Goal: Task Accomplishment & Management: Manage account settings

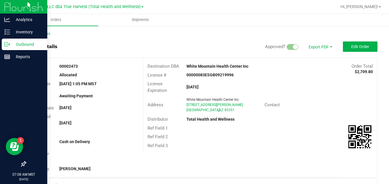
scroll to position [284, 0]
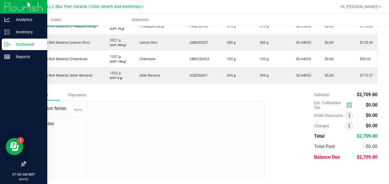
click at [6, 42] on icon at bounding box center [6, 44] width 3 height 4
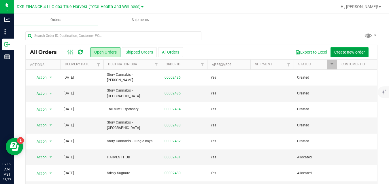
click at [336, 51] on span "Create new order" at bounding box center [349, 52] width 31 height 5
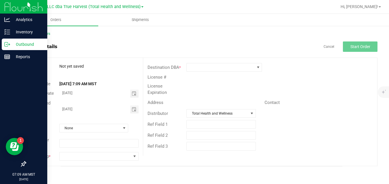
click at [12, 44] on p "Outbound" at bounding box center [27, 44] width 35 height 7
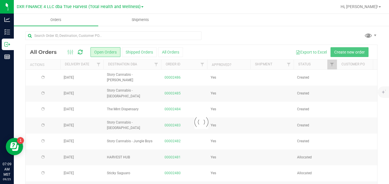
click at [143, 54] on button "Shipped Orders" at bounding box center [139, 52] width 35 height 10
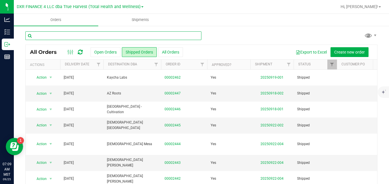
click at [144, 35] on input "text" at bounding box center [113, 35] width 176 height 9
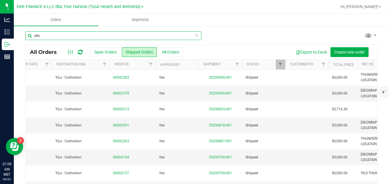
scroll to position [0, 64]
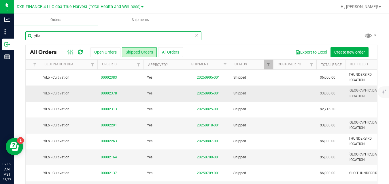
type input "yilo"
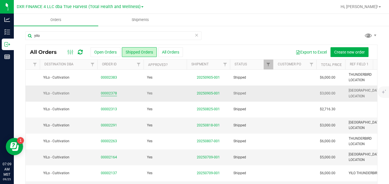
click at [105, 93] on link "00002378" at bounding box center [109, 93] width 16 height 5
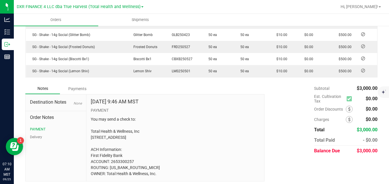
scroll to position [223, 0]
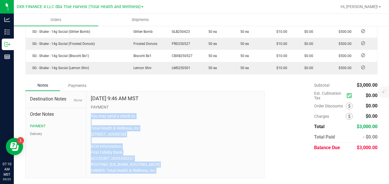
drag, startPoint x: 90, startPoint y: 110, endPoint x: 158, endPoint y: 170, distance: 90.8
click at [158, 170] on p "You may send a check to: Total Health & Wellness, Inc PO Box 18112 Phoenix AZ 8…" at bounding box center [175, 143] width 169 height 60
copy p "You may send a check to: Total Health & Wellness, Inc PO Box 18112 Phoenix AZ 8…"
click at [224, 171] on p "You may send a check to: Total Health & Wellness, Inc PO Box 18112 Phoenix AZ 8…" at bounding box center [175, 143] width 169 height 60
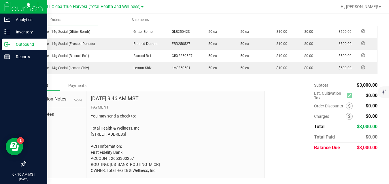
click at [10, 45] on icon at bounding box center [9, 44] width 1 height 1
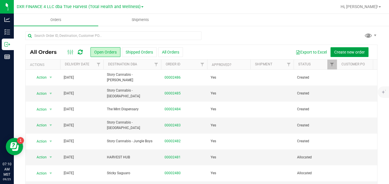
click at [340, 52] on span "Create new order" at bounding box center [349, 52] width 31 height 5
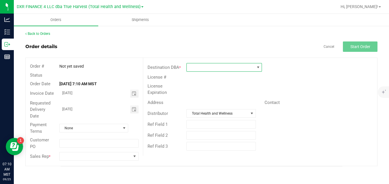
click at [250, 67] on span at bounding box center [221, 67] width 68 height 8
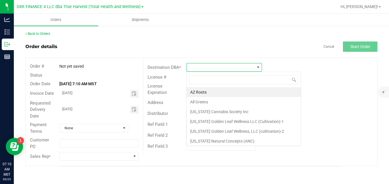
scroll to position [9, 75]
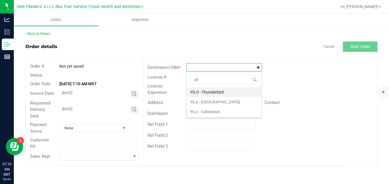
type input "yilo"
click at [220, 110] on li "YiLo - Cultivation" at bounding box center [224, 112] width 75 height 10
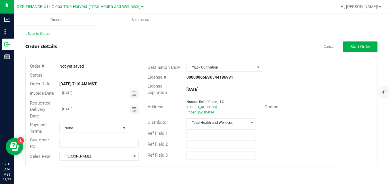
click at [125, 110] on input "09/26/2025" at bounding box center [95, 108] width 71 height 7
type input "month/day/year"
click at [112, 128] on span "None" at bounding box center [90, 128] width 61 height 8
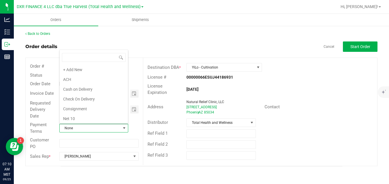
scroll to position [9, 68]
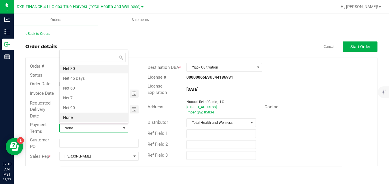
click at [96, 65] on li "Net 30" at bounding box center [94, 69] width 68 height 10
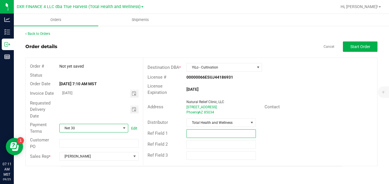
click at [241, 132] on input "text" at bounding box center [220, 133] width 69 height 9
type input "[GEOGRAPHIC_DATA] LOCATION"
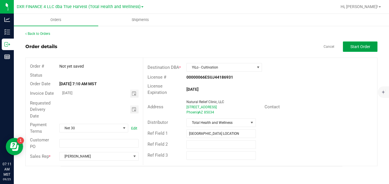
click at [350, 46] on span "Start Order" at bounding box center [360, 46] width 20 height 5
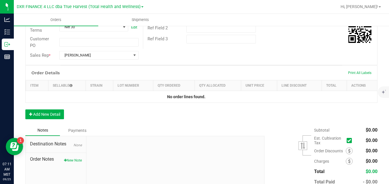
scroll to position [146, 0]
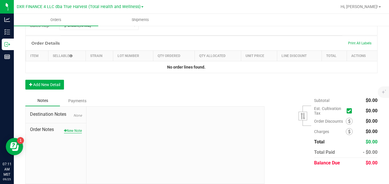
click at [76, 132] on button "New Note" at bounding box center [73, 130] width 18 height 5
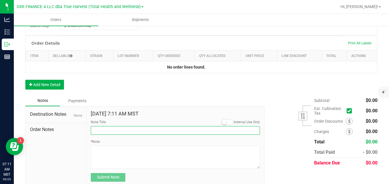
click at [99, 130] on input "Note Title" at bounding box center [175, 130] width 169 height 9
type input "Delivery"
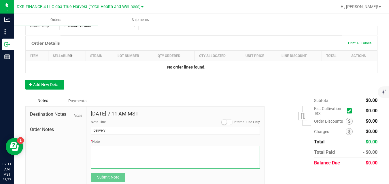
click at [107, 153] on textarea "* Note" at bounding box center [175, 157] width 169 height 23
type textarea "FOR ARCADIA LOCATION"
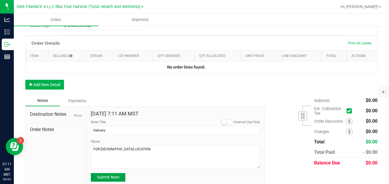
click at [105, 177] on span "Submit Note" at bounding box center [108, 177] width 22 height 5
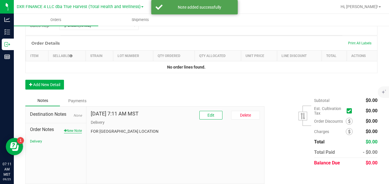
click at [75, 130] on button "New Note" at bounding box center [73, 130] width 18 height 5
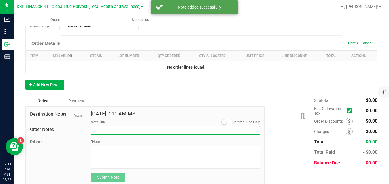
click at [103, 130] on input "Note Title" at bounding box center [175, 130] width 169 height 9
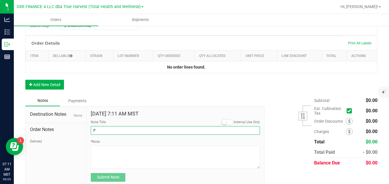
type input "PAYMENT"
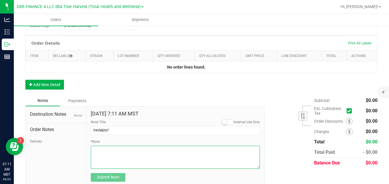
click at [119, 153] on textarea "* Note" at bounding box center [175, 157] width 169 height 23
paste textarea "You may send a check to: Total Health & Wellness, Inc PO Box 18112 Phoenix AZ 8…"
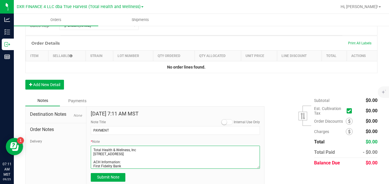
scroll to position [0, 0]
type textarea "You may send a check to: Total Health & Wellness, Inc PO Box 18112 Phoenix AZ 8…"
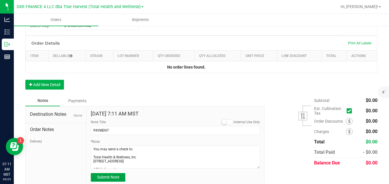
click at [100, 179] on span "Submit Note" at bounding box center [108, 177] width 22 height 5
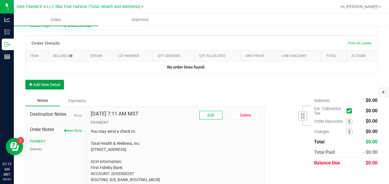
click at [58, 84] on button "Add New Detail" at bounding box center [44, 85] width 39 height 10
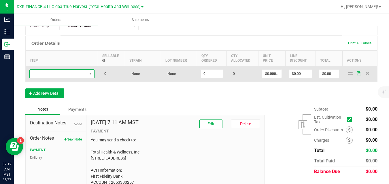
click at [72, 75] on span "NO DATA FOUND" at bounding box center [58, 74] width 57 height 8
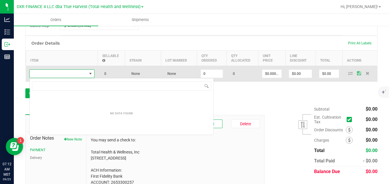
scroll to position [9, 65]
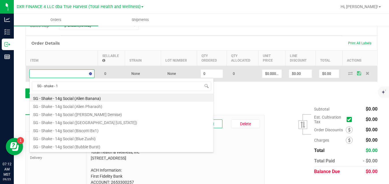
type input "SG - shake - 14"
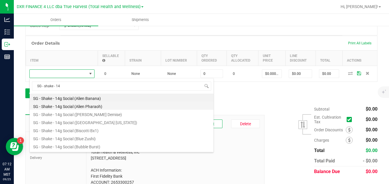
click at [79, 106] on li "SG - Shake - 14g Social (Alien Pharaoh)" at bounding box center [122, 106] width 184 height 8
type input "0 ea"
type input "$10.00000"
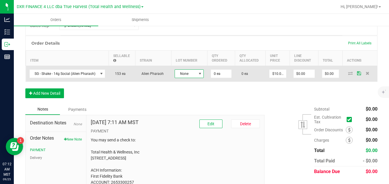
click at [181, 75] on span "None" at bounding box center [185, 74] width 21 height 8
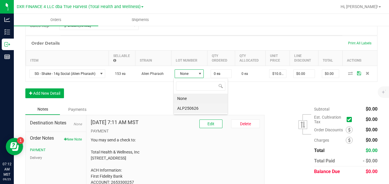
click at [180, 109] on li "ALP250626" at bounding box center [201, 108] width 54 height 10
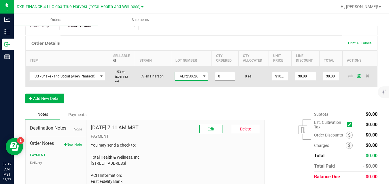
click at [217, 75] on input "0" at bounding box center [225, 76] width 20 height 8
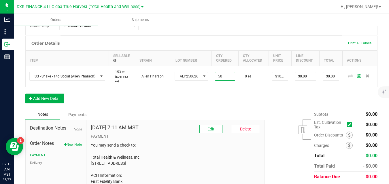
type input "50 ea"
type input "$500.00"
click at [241, 96] on div "Order Details Print All Labels Item Sellable Strain Lot Number Qty Ordered Qty …" at bounding box center [201, 72] width 352 height 73
click at [60, 96] on button "Add New Detail" at bounding box center [44, 99] width 39 height 10
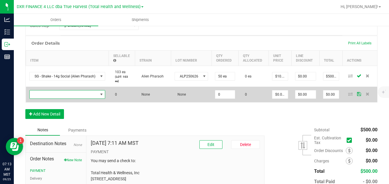
click at [70, 92] on span "NO DATA FOUND" at bounding box center [64, 94] width 68 height 8
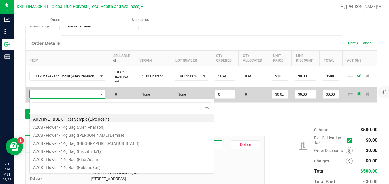
scroll to position [9, 75]
type input "sg - shake - 14g social (f"
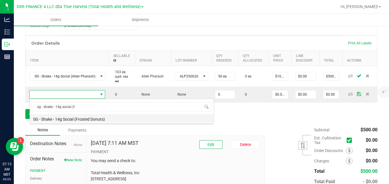
click at [73, 119] on li "SG - Shake - 14g Social (Frosted Donuts)" at bounding box center [122, 118] width 184 height 8
type input "0 ea"
type input "$10.00000"
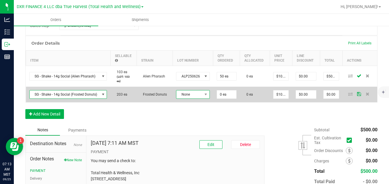
click at [188, 95] on span "None" at bounding box center [189, 94] width 26 height 8
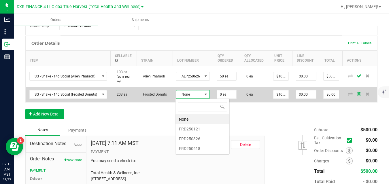
scroll to position [9, 33]
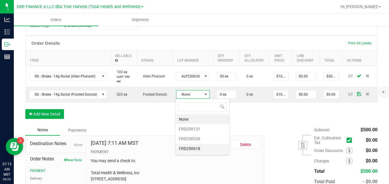
click at [185, 149] on li "FRD250618" at bounding box center [202, 149] width 54 height 10
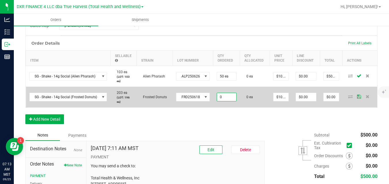
click at [221, 95] on input "0" at bounding box center [226, 97] width 19 height 8
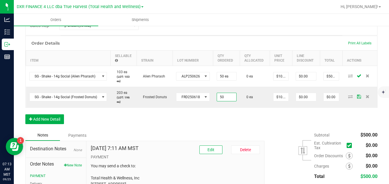
type input "50 ea"
type input "$500.00"
click at [253, 119] on div "Order Details Print All Labels Item Sellable Strain Lot Number Qty Ordered Qty …" at bounding box center [201, 83] width 352 height 94
click at [61, 117] on button "Add New Detail" at bounding box center [44, 119] width 39 height 10
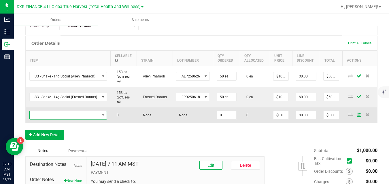
click at [68, 113] on span "NO DATA FOUND" at bounding box center [65, 115] width 70 height 8
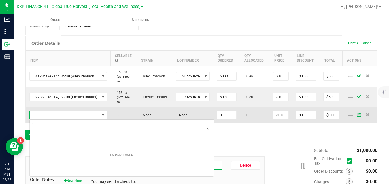
scroll to position [9, 77]
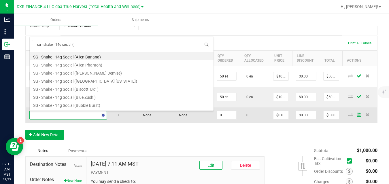
type input "sg - shake - 14g social (s"
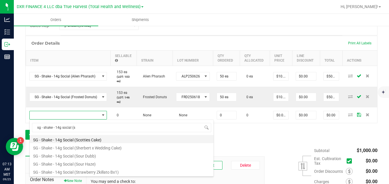
click at [81, 139] on li "SG - Shake - 14g Social (Scotties Cake)" at bounding box center [122, 139] width 184 height 8
type input "0 ea"
type input "$10.00000"
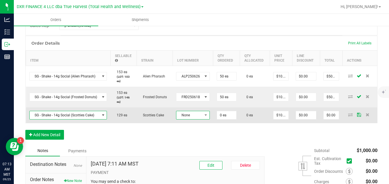
click at [182, 113] on span "None" at bounding box center [189, 115] width 26 height 8
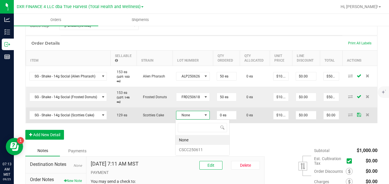
scroll to position [9, 33]
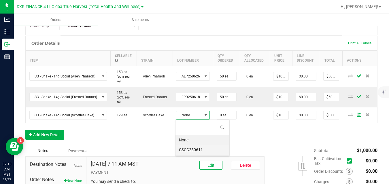
click at [183, 148] on li "CSCC250611" at bounding box center [202, 150] width 54 height 10
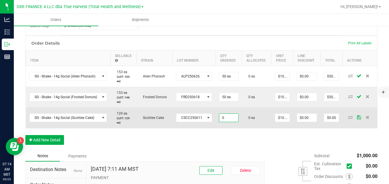
click at [224, 117] on input "0" at bounding box center [228, 118] width 19 height 8
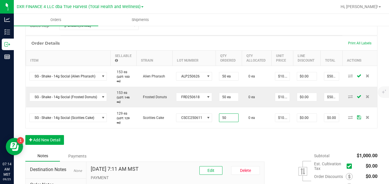
type input "50 ea"
type input "$500.00"
click at [260, 137] on div "Order Details Print All Labels Item Sellable Strain Lot Number Qty Ordered Qty …" at bounding box center [201, 93] width 352 height 115
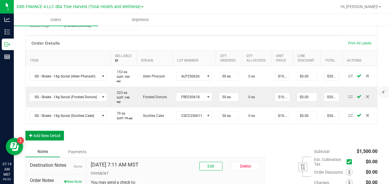
click at [63, 133] on button "Add New Detail" at bounding box center [44, 136] width 39 height 10
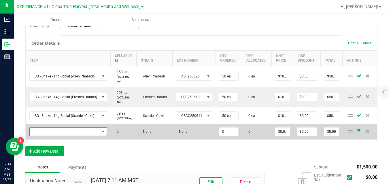
click at [91, 131] on span "NO DATA FOUND" at bounding box center [65, 132] width 70 height 8
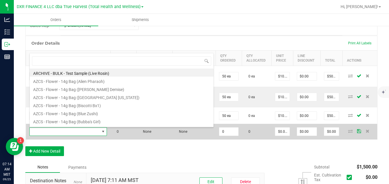
scroll to position [9, 77]
type input "sg - shake - 14g social"
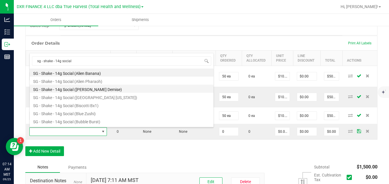
click at [97, 88] on li "SG - Shake - 14g Social (Anslinger's Demise)" at bounding box center [122, 89] width 184 height 8
type input "0 ea"
type input "$10.00000"
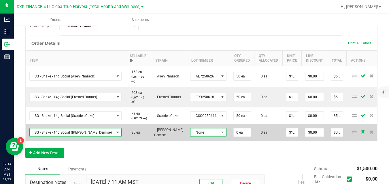
click at [193, 136] on span "None" at bounding box center [204, 132] width 29 height 8
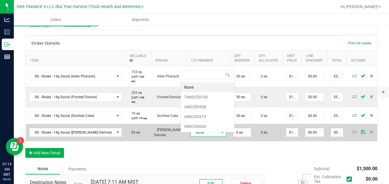
scroll to position [0, 0]
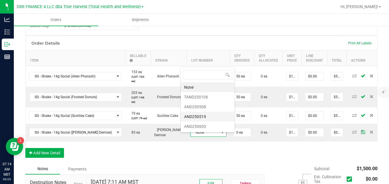
click at [204, 115] on li "AND250519" at bounding box center [208, 117] width 54 height 10
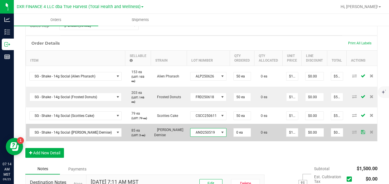
click at [193, 136] on span "AND250519" at bounding box center [204, 132] width 29 height 8
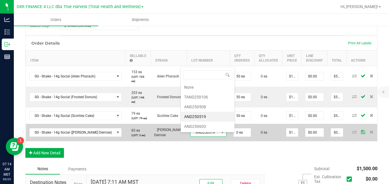
scroll to position [9, 35]
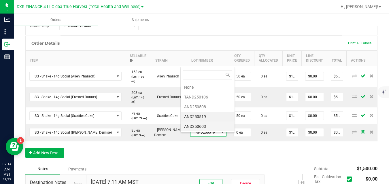
click at [200, 124] on li "AND250603" at bounding box center [208, 126] width 54 height 10
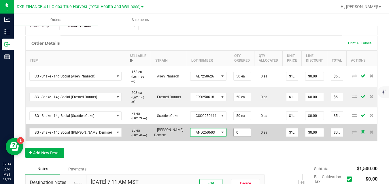
click at [233, 136] on input "0" at bounding box center [241, 132] width 17 height 8
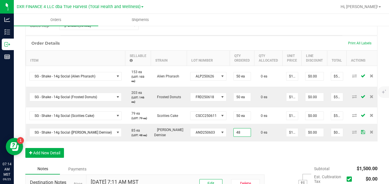
type input "48 ea"
type input "$480.00"
click at [242, 152] on div "Order Details Print All Labels Item Sellable Strain Lot Number Qty Ordered Qty …" at bounding box center [201, 100] width 352 height 128
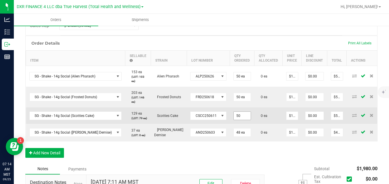
click at [233, 117] on input "50" at bounding box center [241, 116] width 17 height 8
type input "5"
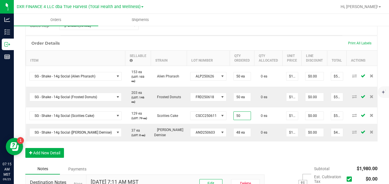
type input "50 ea"
click at [236, 160] on div "Order Details Print All Labels Item Sellable Strain Lot Number Qty Ordered Qty …" at bounding box center [201, 100] width 352 height 128
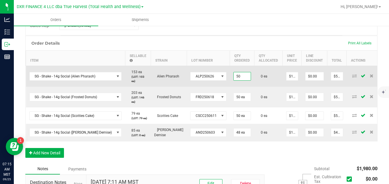
click at [233, 76] on input "50" at bounding box center [241, 76] width 17 height 8
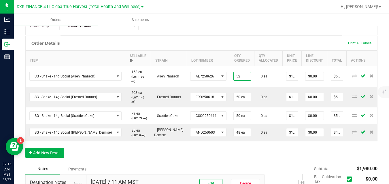
type input "52 ea"
type input "$520.00"
click at [234, 161] on div "Order Details Print All Labels Item Sellable Strain Lot Number Qty Ordered Qty …" at bounding box center [201, 100] width 352 height 128
click at [60, 157] on button "Add New Detail" at bounding box center [44, 153] width 39 height 10
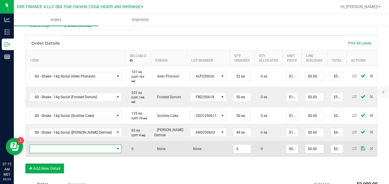
click at [67, 153] on span "NO DATA FOUND" at bounding box center [72, 149] width 85 height 8
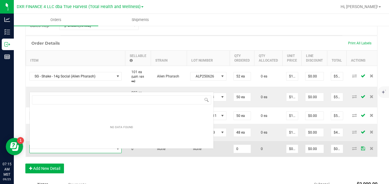
scroll to position [9, 83]
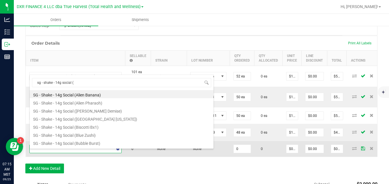
type input "sg - shake - 14g social (b"
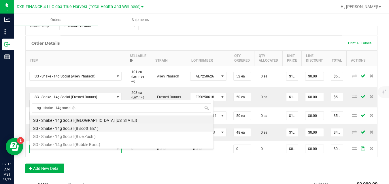
click at [81, 129] on li "SG - Shake - 14g Social (Biscotti Bx1)" at bounding box center [122, 128] width 184 height 8
type input "0 ea"
type input "$10.00000"
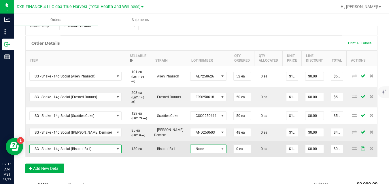
click at [190, 153] on span "None" at bounding box center [204, 149] width 29 height 8
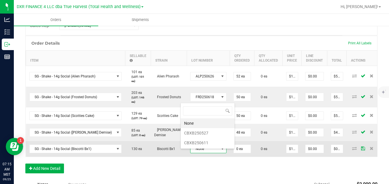
scroll to position [9, 35]
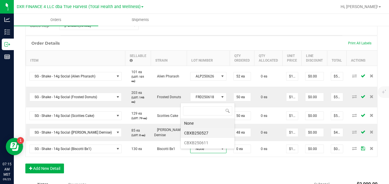
click at [202, 133] on li "CBXB250527" at bounding box center [208, 133] width 54 height 10
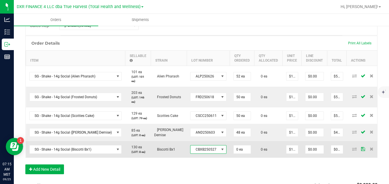
click at [195, 152] on span "CBXB250527" at bounding box center [204, 149] width 29 height 8
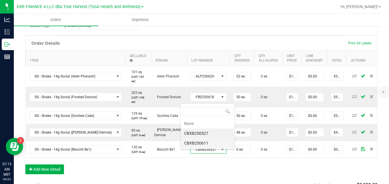
click at [199, 142] on li "CBXB250611" at bounding box center [208, 143] width 54 height 10
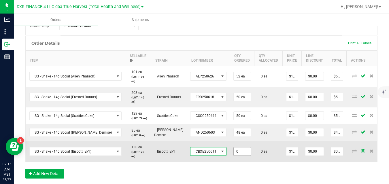
click at [233, 155] on input "0" at bounding box center [241, 151] width 17 height 8
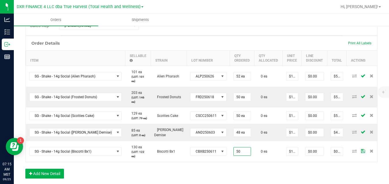
type input "50 ea"
type input "$500.00"
click at [239, 170] on div "Order Details Print All Labels Item Sellable Strain Lot Number Qty Ordered Qty …" at bounding box center [201, 110] width 352 height 149
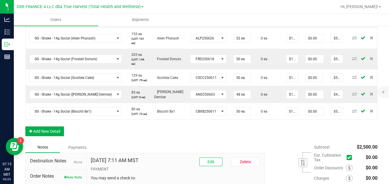
scroll to position [181, 0]
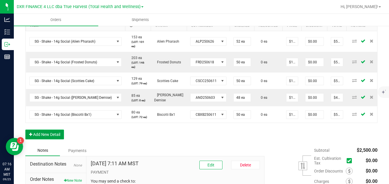
click at [56, 139] on button "Add New Detail" at bounding box center [44, 135] width 39 height 10
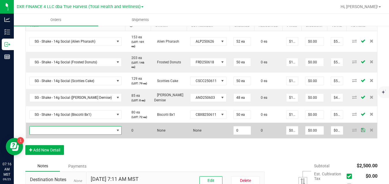
click at [63, 134] on span "NO DATA FOUND" at bounding box center [72, 130] width 85 height 8
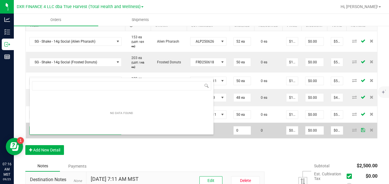
scroll to position [9, 83]
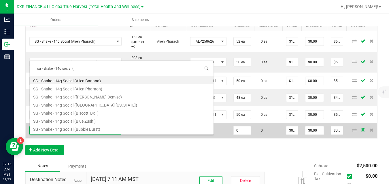
type input "sg - shake - 14g social (g"
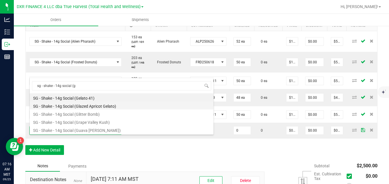
click at [84, 105] on li "SG - Shake - 14g Social (Glazed Apricot Gelato)" at bounding box center [122, 105] width 184 height 8
type input "0 ea"
type input "$10.00000"
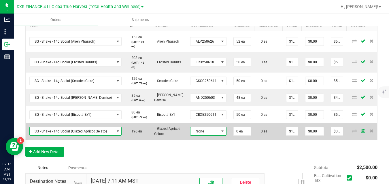
click at [192, 135] on span "None" at bounding box center [204, 131] width 29 height 8
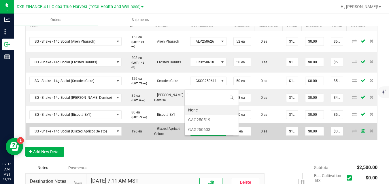
scroll to position [0, 0]
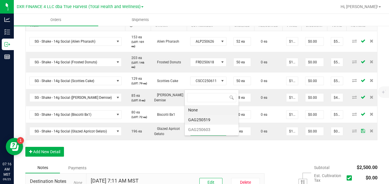
click at [203, 119] on li "GAG250519" at bounding box center [212, 120] width 54 height 10
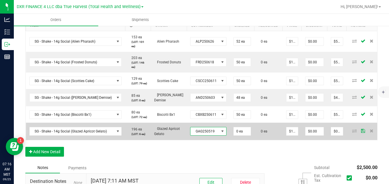
click at [196, 135] on span "GAG250519" at bounding box center [204, 131] width 29 height 8
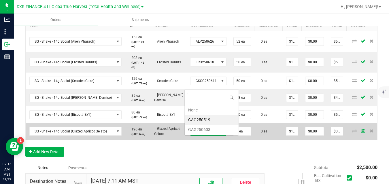
scroll to position [9, 35]
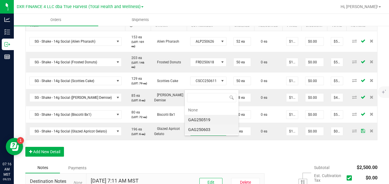
click at [203, 128] on li "GAG250603" at bounding box center [212, 130] width 54 height 10
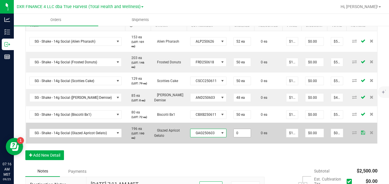
click at [235, 137] on input "0" at bounding box center [241, 133] width 17 height 8
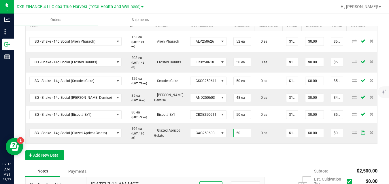
type input "50 ea"
type input "$500.00"
click at [253, 160] on div "Order Details Print All Labels Item Sellable Strain Lot Number Qty Ordered Qty …" at bounding box center [201, 83] width 352 height 165
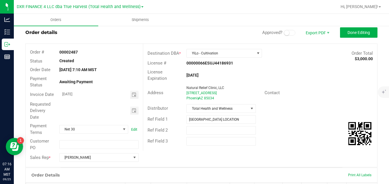
scroll to position [0, 0]
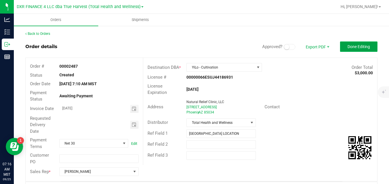
click at [345, 42] on button "Done Editing" at bounding box center [358, 46] width 37 height 10
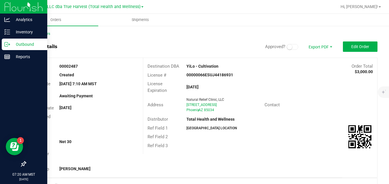
click at [10, 42] on icon at bounding box center [7, 44] width 6 height 6
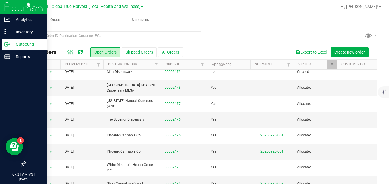
scroll to position [149, 0]
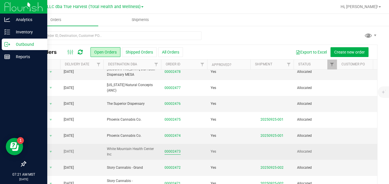
click at [176, 154] on link "00002473" at bounding box center [172, 151] width 16 height 5
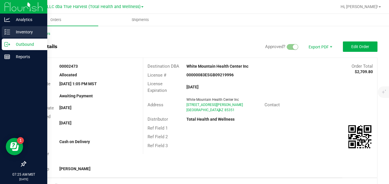
click at [16, 32] on p "Inventory" at bounding box center [27, 32] width 35 height 7
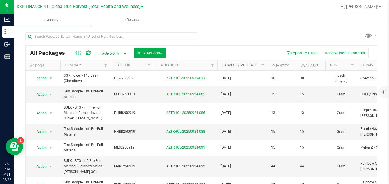
click at [225, 67] on link "Harvest / Mfg Date" at bounding box center [239, 65] width 35 height 4
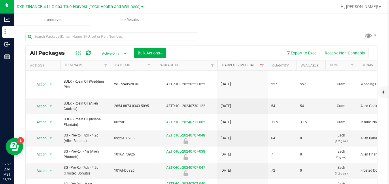
click at [225, 67] on link "Harvest / Mfg Date" at bounding box center [242, 65] width 41 height 4
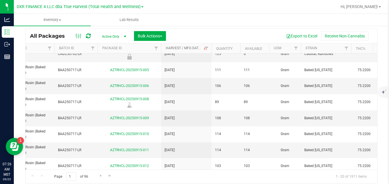
scroll to position [195, 75]
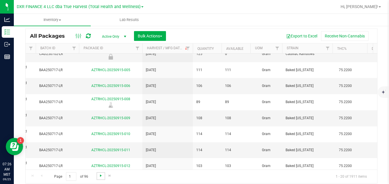
click at [100, 176] on span "Go to the next page" at bounding box center [100, 175] width 5 height 5
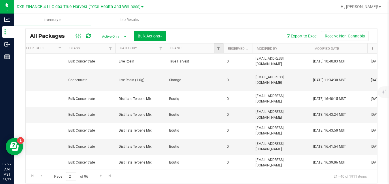
click at [217, 51] on link "Filter" at bounding box center [219, 48] width 10 height 10
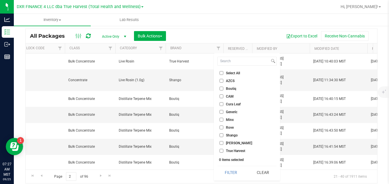
click at [238, 149] on span "True Harvest" at bounding box center [235, 150] width 19 height 3
click at [223, 149] on input "True Harvest" at bounding box center [221, 151] width 4 height 4
checkbox input "true"
click at [230, 170] on button "Filter" at bounding box center [231, 172] width 28 height 13
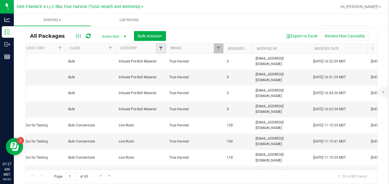
click at [162, 49] on span "Filter" at bounding box center [160, 48] width 5 height 5
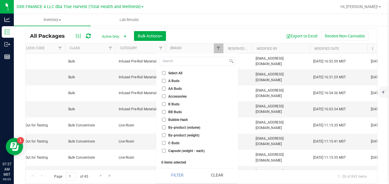
click at [170, 80] on span "A Buds" at bounding box center [173, 80] width 11 height 3
click at [166, 80] on input "A Buds" at bounding box center [164, 81] width 4 height 4
checkbox input "true"
click at [179, 173] on button "Filter" at bounding box center [177, 175] width 35 height 13
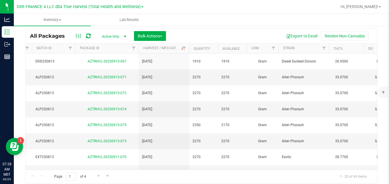
scroll to position [0, 88]
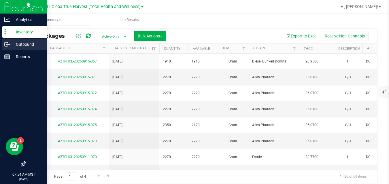
click at [7, 43] on icon at bounding box center [6, 44] width 3 height 4
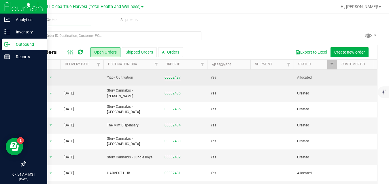
click at [168, 76] on link "00002487" at bounding box center [172, 77] width 16 height 5
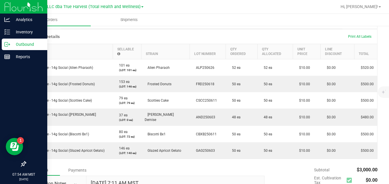
scroll to position [234, 0]
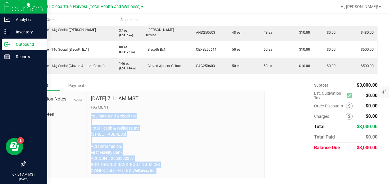
drag, startPoint x: 162, startPoint y: 171, endPoint x: 89, endPoint y: 112, distance: 93.8
click at [89, 112] on div "Sep 25, 2025 7:11 AM MST PAYMENT You may send a check to: Total Health & Wellne…" at bounding box center [175, 134] width 178 height 87
copy p "You may send a check to: Total Health & Wellness, Inc PO Box 18112 Phoenix AZ 8…"
click at [158, 124] on p "You may send a check to: Total Health & Wellness, Inc PO Box 18112 Phoenix AZ 8…" at bounding box center [175, 143] width 169 height 60
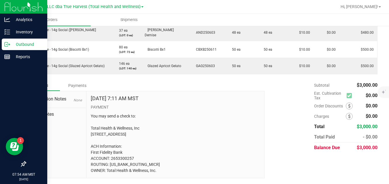
click at [8, 43] on icon at bounding box center [6, 44] width 3 height 4
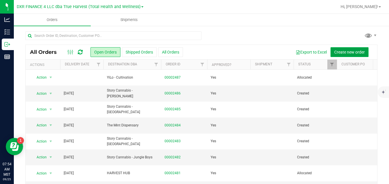
click at [335, 51] on span "Create new order" at bounding box center [349, 52] width 31 height 5
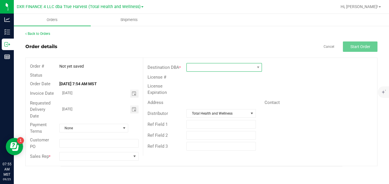
click at [238, 68] on span at bounding box center [221, 67] width 68 height 8
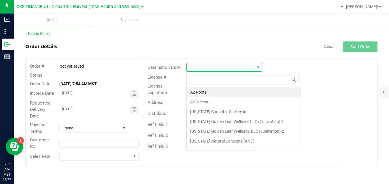
scroll to position [9, 75]
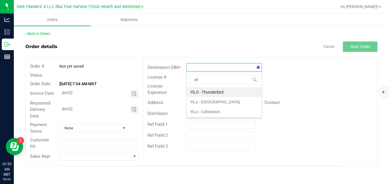
type input "yilo"
click at [230, 111] on li "YiLo - Cultivation" at bounding box center [224, 112] width 75 height 10
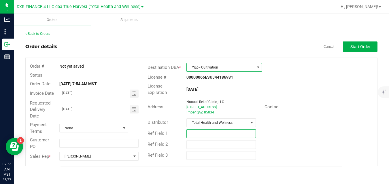
click at [212, 133] on input "text" at bounding box center [220, 133] width 69 height 9
type input "THUNDERBIRD LOCATION"
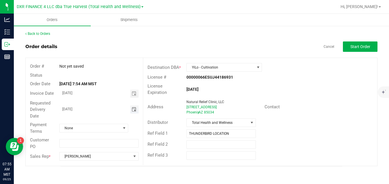
click at [111, 108] on input "09/26/2025" at bounding box center [95, 108] width 71 height 7
type input "month/day/year"
click at [104, 129] on span "None" at bounding box center [90, 128] width 61 height 8
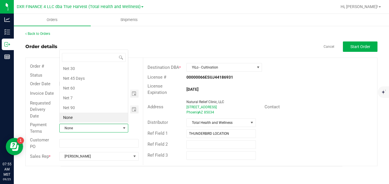
scroll to position [9, 68]
click at [96, 66] on li "Net 30" at bounding box center [94, 69] width 68 height 10
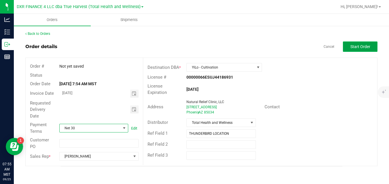
click at [351, 48] on span "Start Order" at bounding box center [360, 46] width 20 height 5
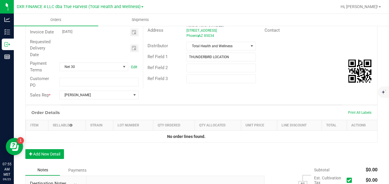
scroll to position [77, 0]
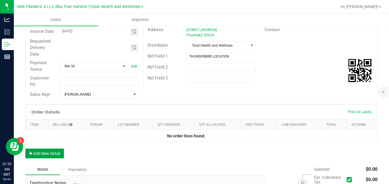
click at [57, 155] on button "Add New Detail" at bounding box center [44, 154] width 39 height 10
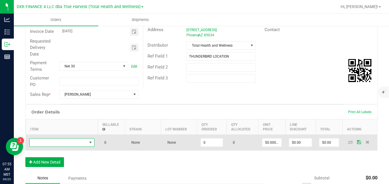
click at [73, 139] on span "NO DATA FOUND" at bounding box center [58, 142] width 57 height 8
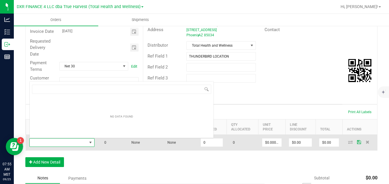
scroll to position [9, 65]
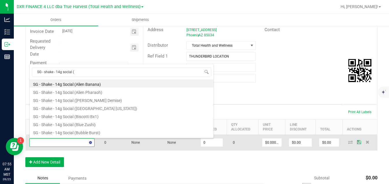
type input "SG - shake - 14g social (k"
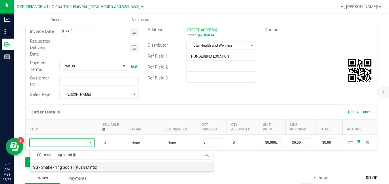
click at [77, 167] on li "SG - Shake - 14g Social (Kush Mints)" at bounding box center [122, 166] width 184 height 8
type input "0 ea"
type input "$10.00000"
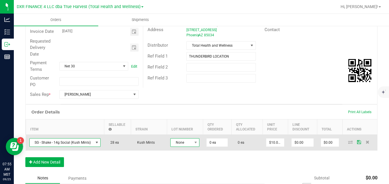
click at [179, 143] on span "None" at bounding box center [180, 142] width 21 height 8
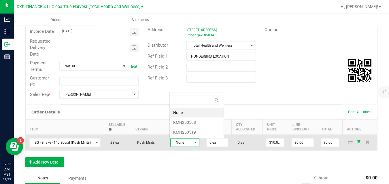
scroll to position [9, 29]
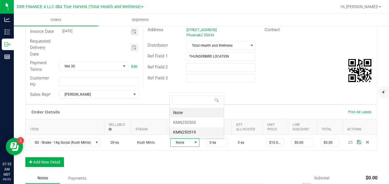
click at [185, 132] on li "KMN250519" at bounding box center [197, 132] width 54 height 10
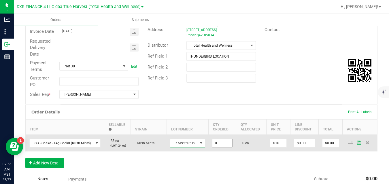
click at [218, 142] on input "0" at bounding box center [222, 143] width 20 height 8
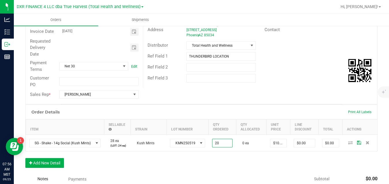
type input "20 ea"
type input "$200.00"
click at [231, 155] on div "Order Details Print All Labels Item Sellable Strain Lot Number Qty Ordered Qty …" at bounding box center [201, 139] width 352 height 69
click at [57, 161] on button "Add New Detail" at bounding box center [44, 163] width 39 height 10
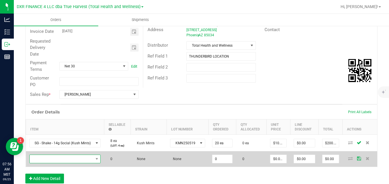
click at [59, 159] on span "NO DATA FOUND" at bounding box center [62, 159] width 64 height 8
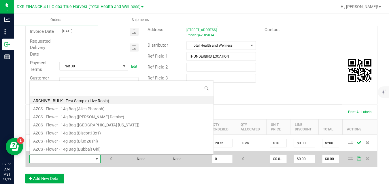
scroll to position [9, 71]
type input "sg - shake - 14g social (f"
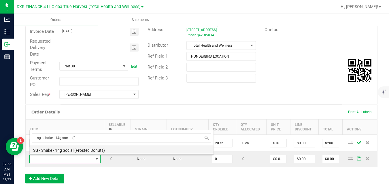
click at [65, 150] on li "SG - Shake - 14g Social (Frosted Donuts)" at bounding box center [122, 149] width 184 height 8
type input "0 ea"
type input "$10.00000"
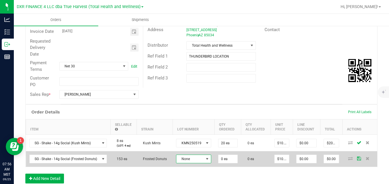
click at [182, 160] on span "None" at bounding box center [189, 159] width 27 height 8
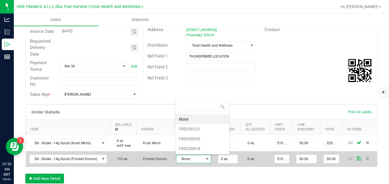
scroll to position [9, 34]
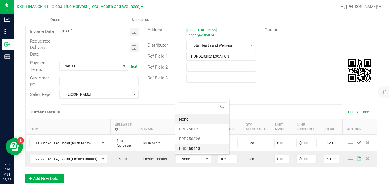
click at [187, 149] on li "FRD250618" at bounding box center [202, 149] width 54 height 10
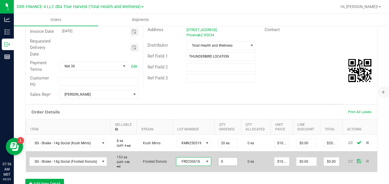
click at [221, 161] on input "0" at bounding box center [227, 161] width 19 height 8
type input "60 ea"
type input "$600.00"
click at [241, 170] on td "0 ea" at bounding box center [256, 161] width 30 height 21
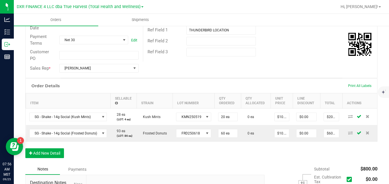
scroll to position [133, 0]
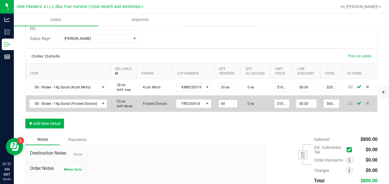
click at [224, 103] on input "60" at bounding box center [227, 104] width 19 height 8
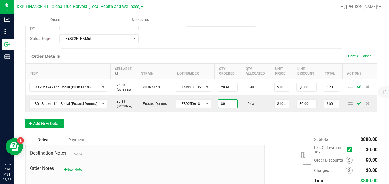
type input "80 ea"
type input "$800.00"
click at [223, 118] on div "Order Details Print All Labels Item Sellable Strain Lot Number Qty Ordered Qty …" at bounding box center [201, 92] width 352 height 86
click at [61, 126] on button "Add New Detail" at bounding box center [44, 124] width 39 height 10
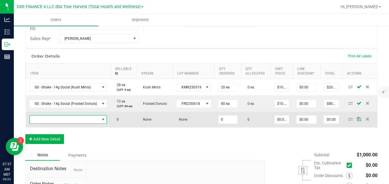
click at [65, 120] on span "NO DATA FOUND" at bounding box center [65, 119] width 70 height 8
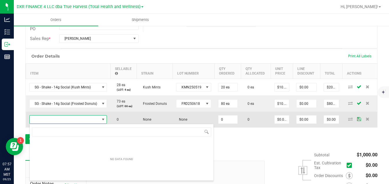
scroll to position [9, 77]
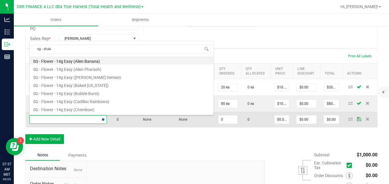
type input "sg - shake"
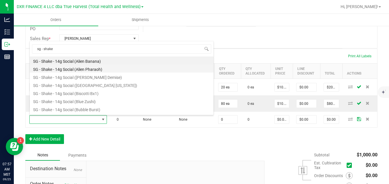
click at [89, 69] on li "SG - Shake - 14g Social (Alien Pharaoh)" at bounding box center [122, 68] width 184 height 8
type input "0 ea"
type input "$10.00000"
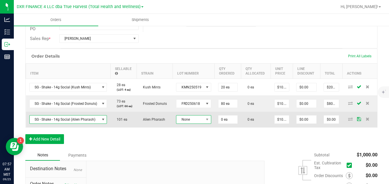
click at [180, 118] on span "None" at bounding box center [189, 119] width 27 height 8
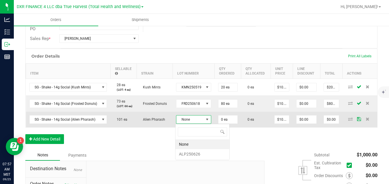
scroll to position [9, 34]
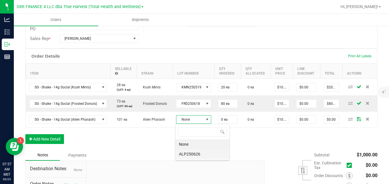
click at [186, 156] on li "ALP250626" at bounding box center [202, 154] width 54 height 10
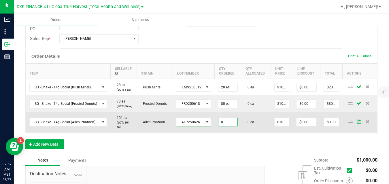
click at [222, 123] on input "0" at bounding box center [227, 122] width 19 height 8
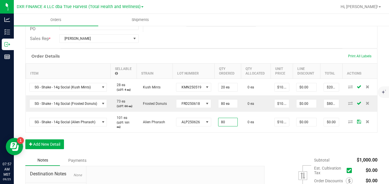
type input "80 ea"
type input "$800.00"
click at [223, 147] on div "Order Details Print All Labels Item Sellable Strain Lot Number Qty Ordered Qty …" at bounding box center [201, 102] width 352 height 106
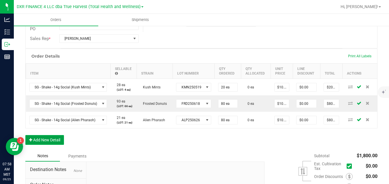
click at [56, 138] on button "Add New Detail" at bounding box center [44, 140] width 39 height 10
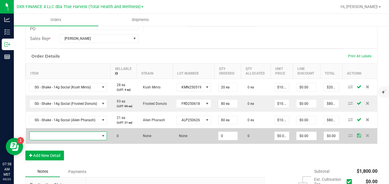
click at [57, 136] on span "NO DATA FOUND" at bounding box center [65, 136] width 70 height 8
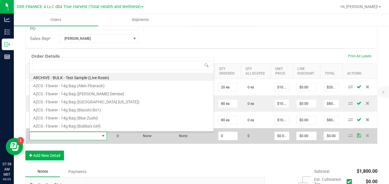
scroll to position [9, 77]
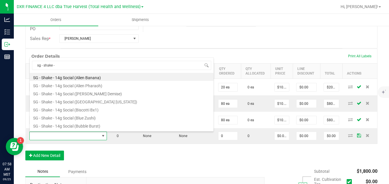
type input "sg - shake -"
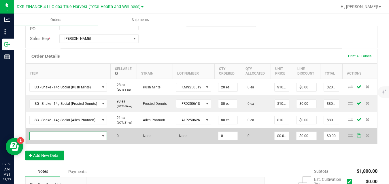
click at [88, 137] on span "NO DATA FOUND" at bounding box center [65, 136] width 70 height 8
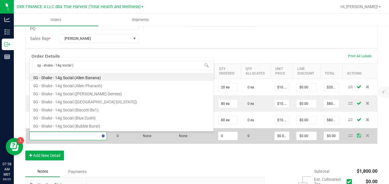
type input "sg - shake - 14g social (m"
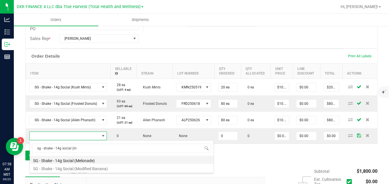
click at [86, 160] on li "SG - Shake - 14g Social (Melonade)" at bounding box center [122, 160] width 184 height 8
type input "0 ea"
type input "$10.00000"
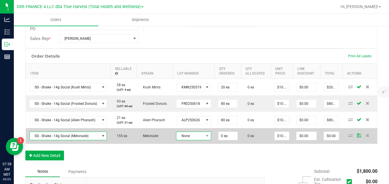
click at [176, 136] on span "None" at bounding box center [189, 136] width 27 height 8
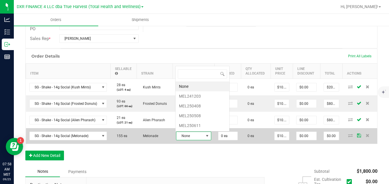
scroll to position [9, 34]
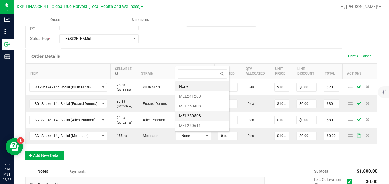
click at [195, 115] on li "MEL250508" at bounding box center [202, 116] width 54 height 10
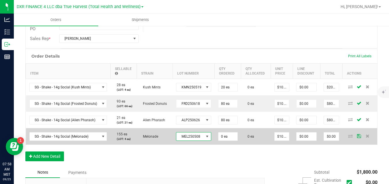
click at [192, 135] on span "MEL250508" at bounding box center [189, 136] width 27 height 8
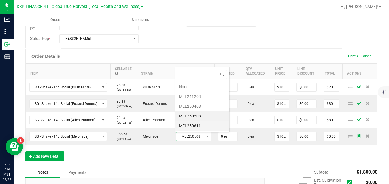
click at [193, 127] on li "MEL250611" at bounding box center [202, 126] width 54 height 10
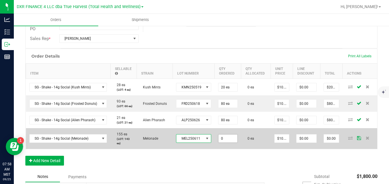
click at [225, 140] on input "0" at bounding box center [227, 138] width 19 height 8
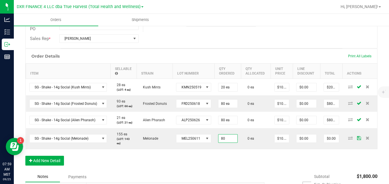
type input "80 ea"
type input "$800.00"
click at [236, 158] on div "Order Details Print All Labels Item Sellable Strain Lot Number Qty Ordered Qty …" at bounding box center [201, 110] width 352 height 123
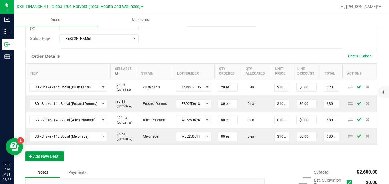
click at [62, 157] on button "Add New Detail" at bounding box center [44, 156] width 39 height 10
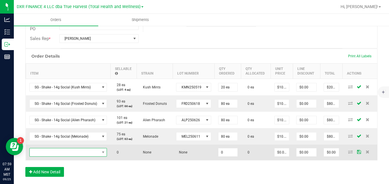
click at [67, 152] on span "NO DATA FOUND" at bounding box center [65, 152] width 70 height 8
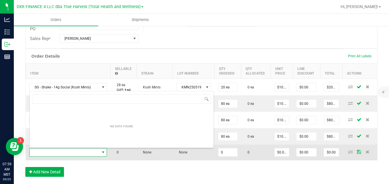
scroll to position [9, 77]
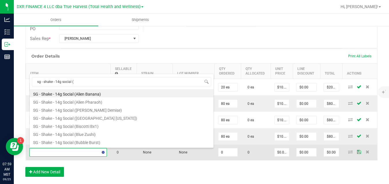
type input "sg - shake - 14g social (o"
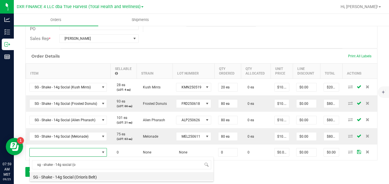
click at [69, 177] on li "SG - Shake - 14g Social (Orion's Belt)" at bounding box center [122, 176] width 184 height 8
type input "0 ea"
type input "$10.00000"
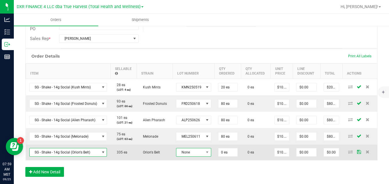
click at [190, 150] on span "None" at bounding box center [189, 152] width 27 height 8
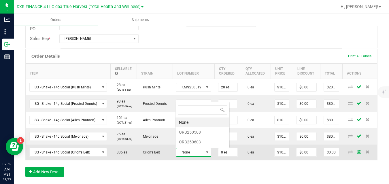
scroll to position [9, 34]
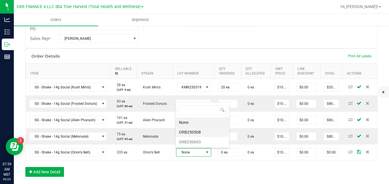
click at [198, 132] on li "ORB250508" at bounding box center [202, 132] width 54 height 10
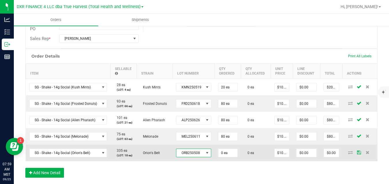
click at [194, 154] on span "ORB250508" at bounding box center [189, 153] width 27 height 8
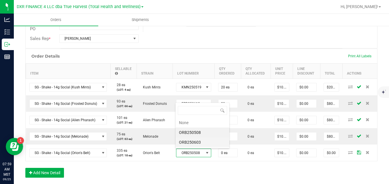
click at [194, 143] on li "ORB250603" at bounding box center [202, 142] width 54 height 10
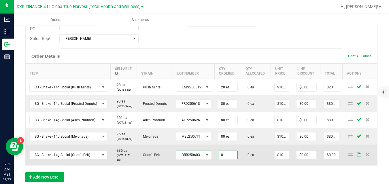
click at [224, 153] on input "0" at bounding box center [227, 155] width 19 height 8
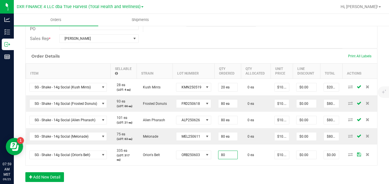
type input "80 ea"
type input "$800.00"
click at [234, 174] on div "Order Details Print All Labels Item Sellable Strain Lot Number Qty Ordered Qty …" at bounding box center [201, 118] width 352 height 139
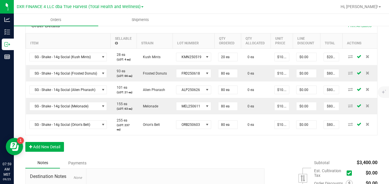
scroll to position [164, 0]
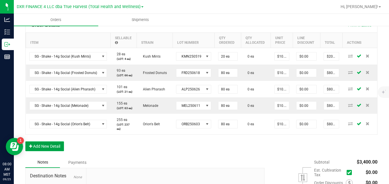
click at [58, 144] on button "Add New Detail" at bounding box center [44, 146] width 39 height 10
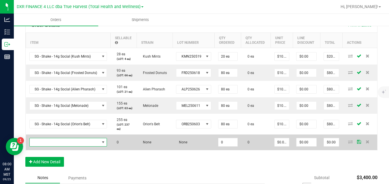
click at [61, 141] on span "NO DATA FOUND" at bounding box center [65, 142] width 70 height 8
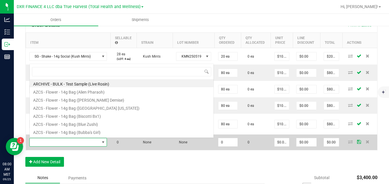
scroll to position [0, 0]
type input "sg - shake - 14g social (g"
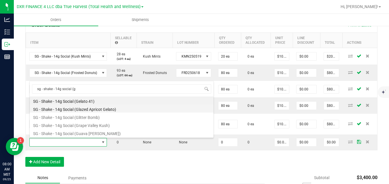
click at [88, 110] on li "SG - Shake - 14g Social (Glazed Apricot Gelato)" at bounding box center [122, 109] width 184 height 8
type input "0 ea"
type input "$10.00000"
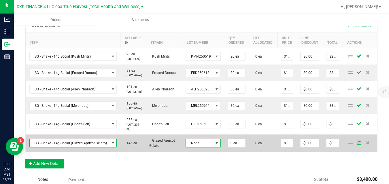
click at [190, 147] on span "None" at bounding box center [199, 143] width 27 height 8
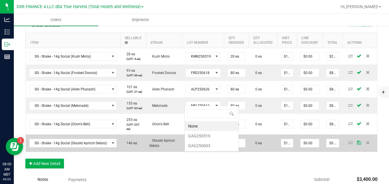
scroll to position [9, 34]
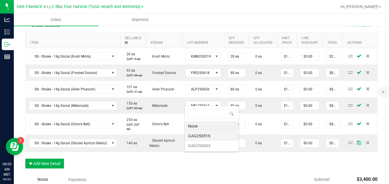
click at [199, 137] on li "GAG250519" at bounding box center [212, 136] width 54 height 10
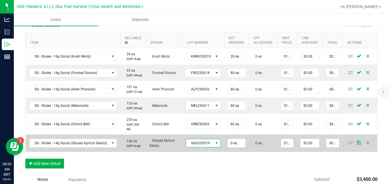
click at [199, 147] on span "GAG250519" at bounding box center [199, 143] width 27 height 8
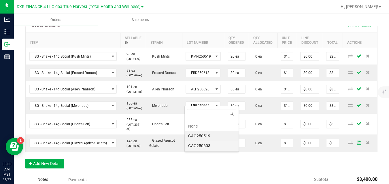
click at [202, 146] on li "GAG250603" at bounding box center [212, 146] width 54 height 10
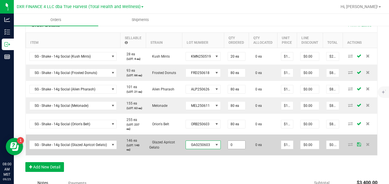
click at [231, 149] on input "0" at bounding box center [236, 145] width 17 height 8
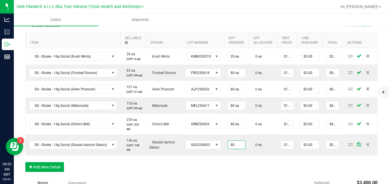
type input "80 ea"
type input "$800.00"
click at [251, 169] on div "Order Details Print All Labels Item Sellable Strain Lot Number Qty Ordered Qty …" at bounding box center [201, 98] width 352 height 160
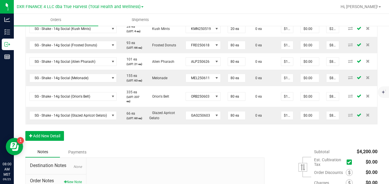
scroll to position [197, 0]
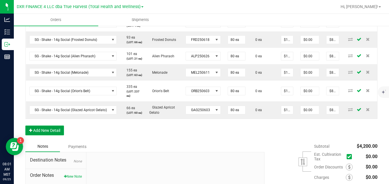
click at [58, 135] on button "Add New Detail" at bounding box center [44, 131] width 39 height 10
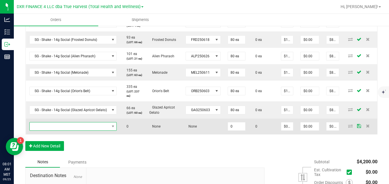
click at [63, 130] on span "NO DATA FOUND" at bounding box center [70, 126] width 80 height 8
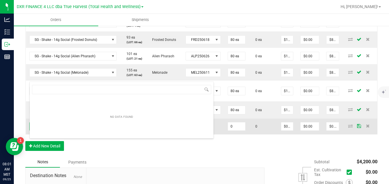
scroll to position [0, 0]
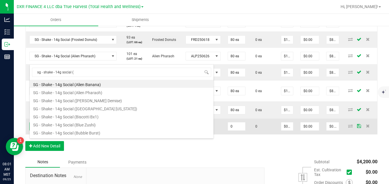
type input "sg - shake - 14g social (g"
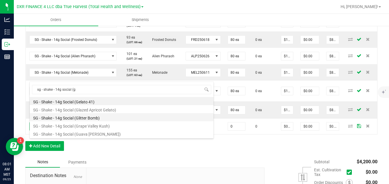
click at [75, 118] on li "SG - Shake - 14g Social (Glitter Bomb)" at bounding box center [122, 117] width 184 height 8
type input "0 ea"
type input "$10.00000"
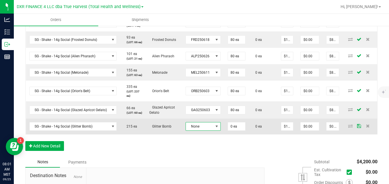
click at [192, 130] on span "None" at bounding box center [199, 126] width 27 height 8
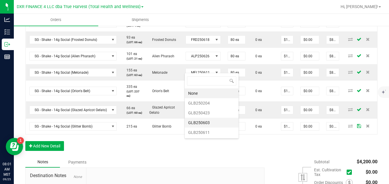
click at [200, 122] on li "GLB250603" at bounding box center [212, 123] width 54 height 10
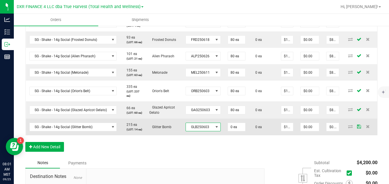
click at [201, 131] on span "GLB250603" at bounding box center [199, 127] width 27 height 8
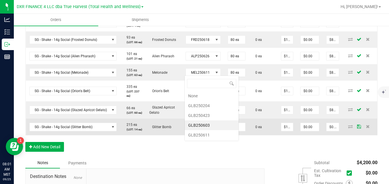
scroll to position [9, 34]
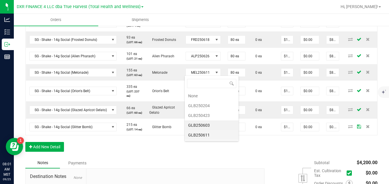
click at [207, 135] on li "GLB250611" at bounding box center [212, 135] width 54 height 10
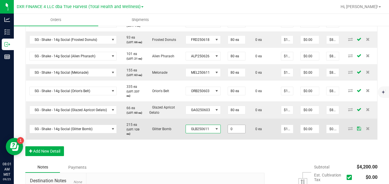
click at [230, 133] on input "0" at bounding box center [236, 129] width 17 height 8
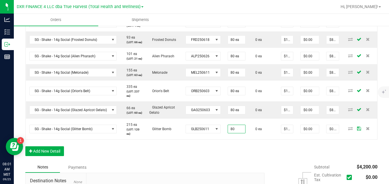
type input "80 ea"
type input "$800.00"
click at [243, 161] on div "Order Details Print All Labels Item Sellable Strain Lot Number Qty Ordered Qty …" at bounding box center [201, 73] width 352 height 177
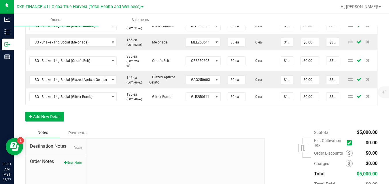
scroll to position [231, 0]
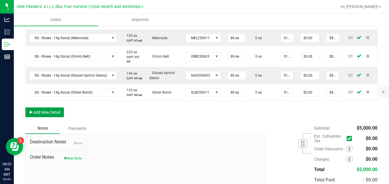
click at [61, 117] on button "Add New Detail" at bounding box center [44, 112] width 39 height 10
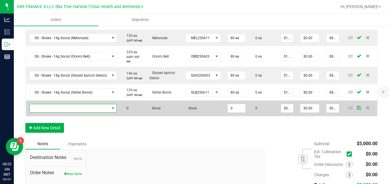
click at [69, 112] on span "NO DATA FOUND" at bounding box center [70, 108] width 80 height 8
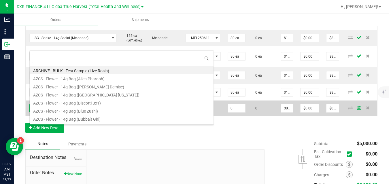
scroll to position [9, 87]
type input "sg - shake - 14g social (l"
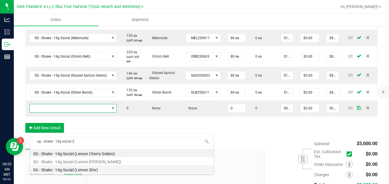
click at [78, 167] on li "SG - Shake - 14g Social (Lemon Shiv)" at bounding box center [122, 169] width 184 height 8
type input "0 ea"
type input "$10.00000"
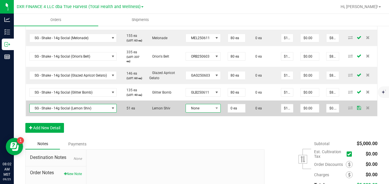
click at [193, 112] on span "None" at bounding box center [199, 108] width 27 height 8
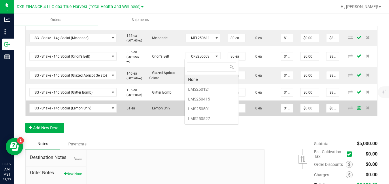
scroll to position [9, 34]
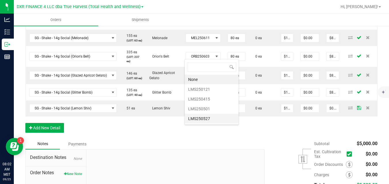
click at [198, 118] on li "LMS250527" at bounding box center [212, 119] width 54 height 10
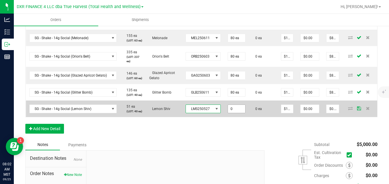
click at [230, 113] on input "0" at bounding box center [236, 109] width 17 height 8
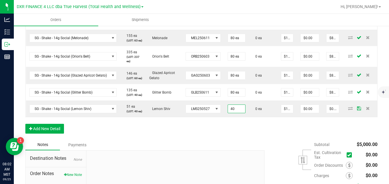
type input "40 ea"
type input "$400.00"
click at [233, 139] on div "Order Details Print All Labels Item Sellable Strain Lot Number Qty Ordered Qty …" at bounding box center [201, 44] width 352 height 189
click at [54, 134] on button "Add New Detail" at bounding box center [44, 129] width 39 height 10
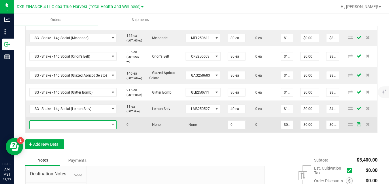
click at [62, 129] on span "NO DATA FOUND" at bounding box center [70, 125] width 80 height 8
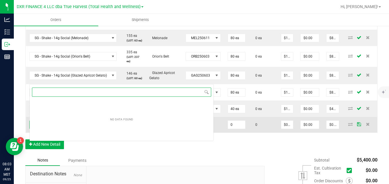
scroll to position [9, 87]
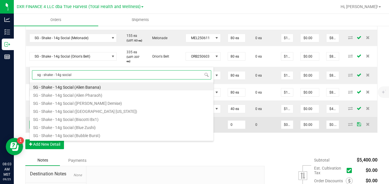
type input "sg - shake - 14g social ("
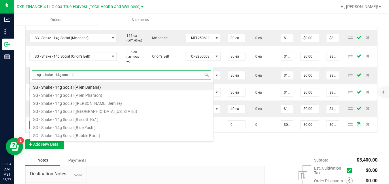
scroll to position [50, 0]
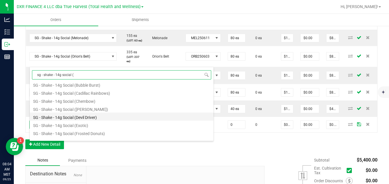
click at [133, 118] on li "SG - Shake - 14g Social (Devil Driver)" at bounding box center [122, 117] width 184 height 8
type input "0 ea"
type input "$10.00000"
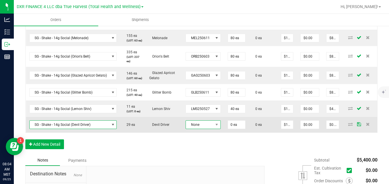
click at [191, 129] on span "None" at bounding box center [199, 125] width 27 height 8
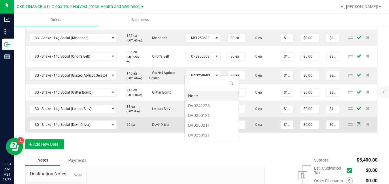
scroll to position [0, 0]
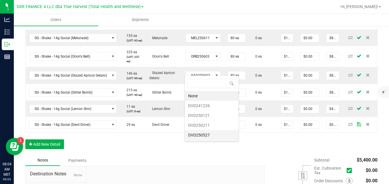
click at [198, 135] on li "DVD250527" at bounding box center [212, 135] width 54 height 10
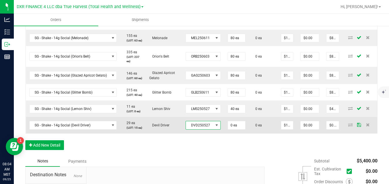
click at [198, 129] on span "DVD250527" at bounding box center [199, 125] width 27 height 8
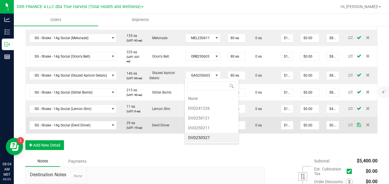
scroll to position [9, 34]
click at [198, 129] on span "DVD250527" at bounding box center [199, 125] width 27 height 8
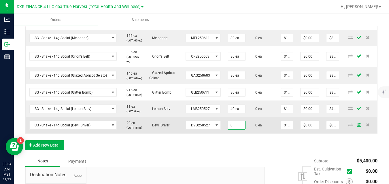
click at [231, 129] on input "0" at bounding box center [236, 125] width 17 height 8
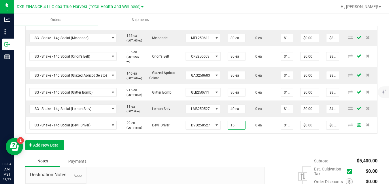
type input "15 ea"
type input "$150.00"
click at [236, 156] on div "Order Details Print All Labels Item Sellable Strain Lot Number Qty Ordered Qty …" at bounding box center [201, 53] width 352 height 206
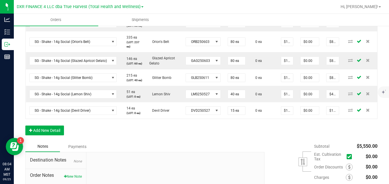
scroll to position [270, 0]
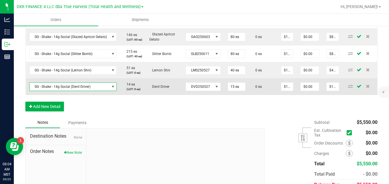
click at [99, 91] on span "SG - Shake - 14g Social (Devil Driver)" at bounding box center [70, 87] width 80 height 8
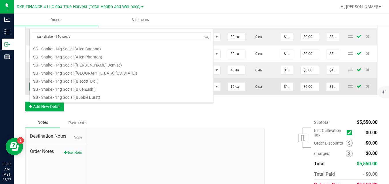
scroll to position [31, 0]
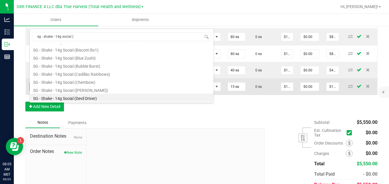
type input "sg - shake - 14g social (b"
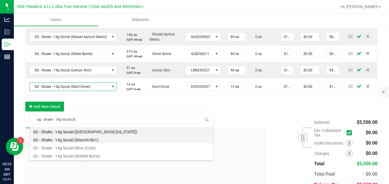
click at [92, 139] on li "SG - Shake - 14g Social (Biscotti Bx1)" at bounding box center [122, 139] width 184 height 8
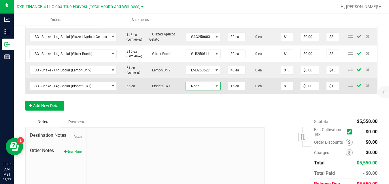
click at [193, 90] on span "None" at bounding box center [199, 86] width 27 height 8
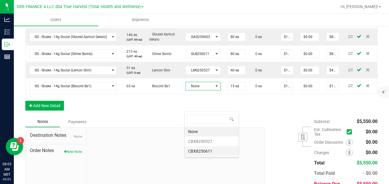
click at [194, 148] on li "CBXB250611" at bounding box center [212, 151] width 54 height 10
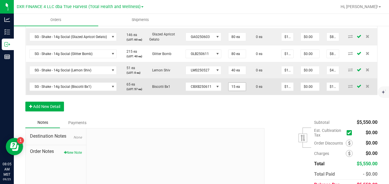
click at [234, 91] on input "15 ea" at bounding box center [236, 87] width 17 height 8
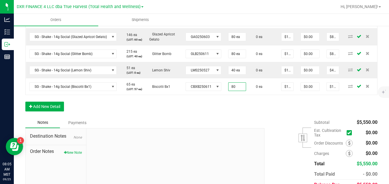
type input "80 ea"
type input "$800.00"
click at [240, 117] on div "Order Details Print All Labels Item Sellable Strain Lot Number Qty Ordered Qty …" at bounding box center [201, 15] width 352 height 206
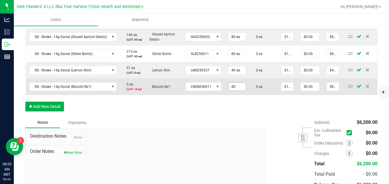
click at [234, 91] on input "80" at bounding box center [236, 87] width 17 height 8
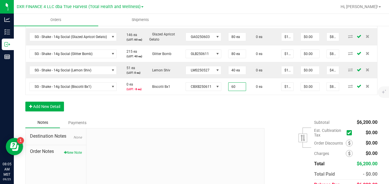
type input "60 ea"
type input "$600.00"
click at [238, 117] on div "Order Details Print All Labels Item Sellable Strain Lot Number Qty Ordered Qty …" at bounding box center [201, 15] width 352 height 206
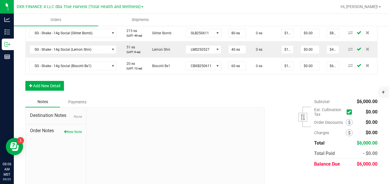
scroll to position [327, 0]
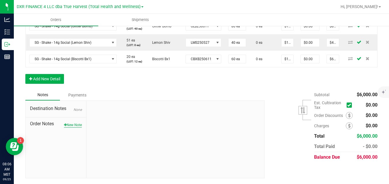
click at [78, 124] on button "New Note" at bounding box center [73, 124] width 18 height 5
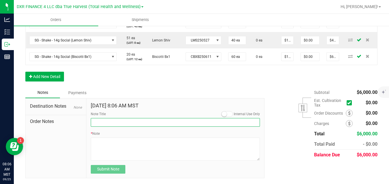
click at [104, 124] on input "Note Title" at bounding box center [175, 122] width 169 height 9
type input "PAYMENT"
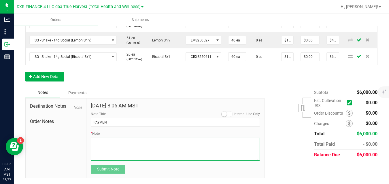
click at [126, 151] on textarea "* Note" at bounding box center [175, 149] width 169 height 23
paste textarea "You may send a check to: Total Health & Wellness, Inc PO Box 18112 Phoenix AZ 8…"
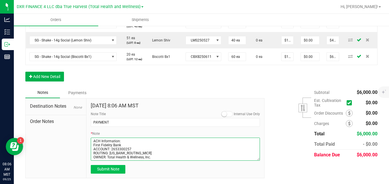
type textarea "You may send a check to: Total Health & Wellness, Inc PO Box 18112 Phoenix AZ 8…"
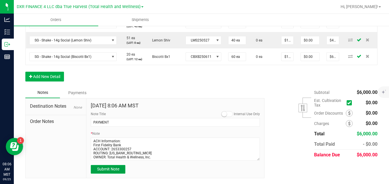
click at [113, 174] on button "Submit Note" at bounding box center [108, 169] width 35 height 9
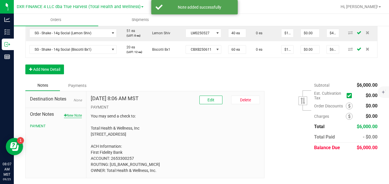
click at [77, 118] on button "New Note" at bounding box center [73, 115] width 18 height 5
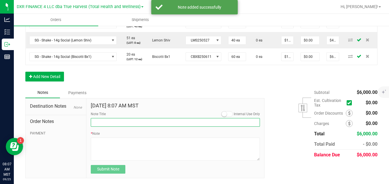
click at [102, 126] on input "Note Title" at bounding box center [175, 122] width 169 height 9
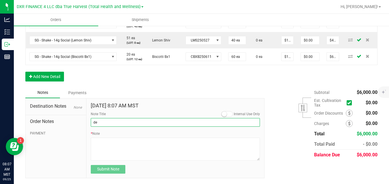
type input "Delivery"
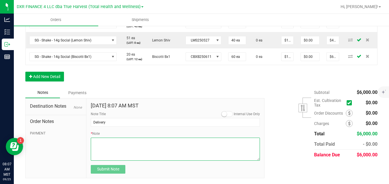
click at [126, 151] on textarea "* Note" at bounding box center [175, 149] width 169 height 23
type textarea "FOR THUNDERBIRD LOCATION"
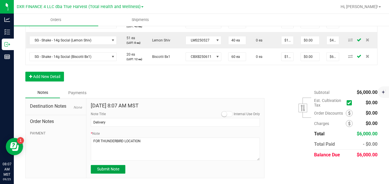
click at [111, 171] on span "Submit Note" at bounding box center [108, 169] width 22 height 5
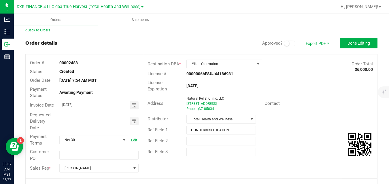
scroll to position [0, 0]
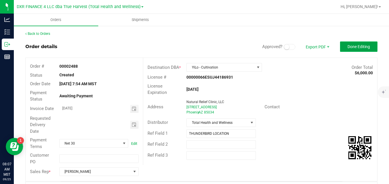
click at [358, 45] on span "Done Editing" at bounding box center [358, 46] width 22 height 5
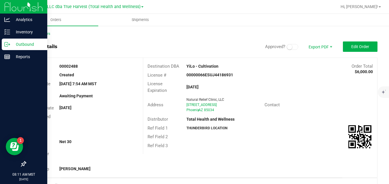
click at [10, 45] on icon at bounding box center [7, 44] width 6 height 6
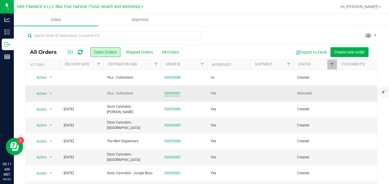
click at [172, 94] on link "00002487" at bounding box center [172, 93] width 16 height 5
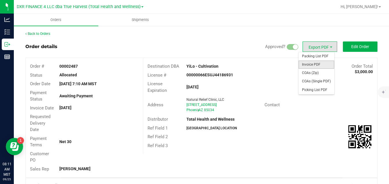
click at [307, 62] on span "Invoice PDF" at bounding box center [316, 64] width 36 height 8
click at [310, 55] on span "Packing List PDF" at bounding box center [316, 56] width 36 height 8
click at [307, 71] on span "COAs (Zip)" at bounding box center [316, 73] width 36 height 8
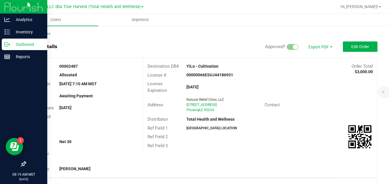
click at [8, 44] on icon at bounding box center [7, 44] width 6 height 6
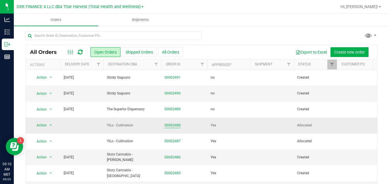
click at [169, 125] on link "00002488" at bounding box center [172, 125] width 16 height 5
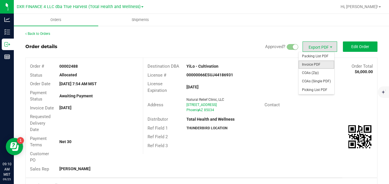
click at [316, 64] on span "Invoice PDF" at bounding box center [316, 64] width 36 height 8
click at [308, 54] on span "Packing List PDF" at bounding box center [316, 56] width 36 height 8
click at [309, 75] on span "COAs (Zip)" at bounding box center [316, 73] width 36 height 8
